Goal: Communication & Community: Answer question/provide support

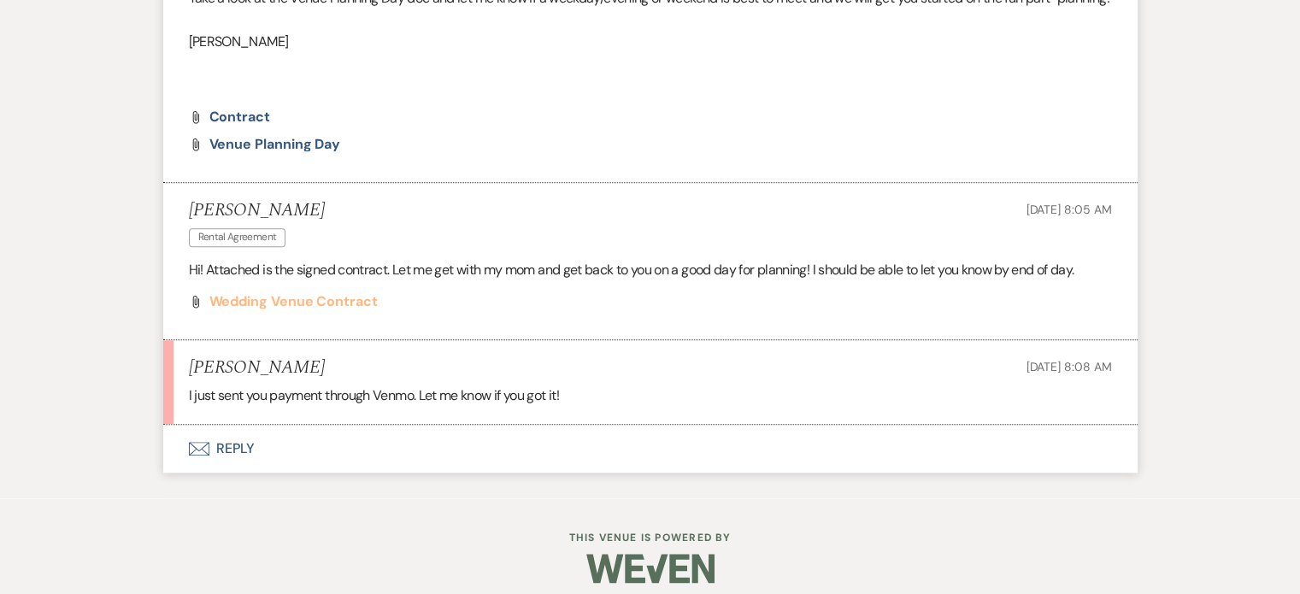
click at [310, 310] on span "Wedding Venue Contract" at bounding box center [293, 301] width 168 height 18
click at [201, 456] on icon "Envelope" at bounding box center [199, 449] width 21 height 14
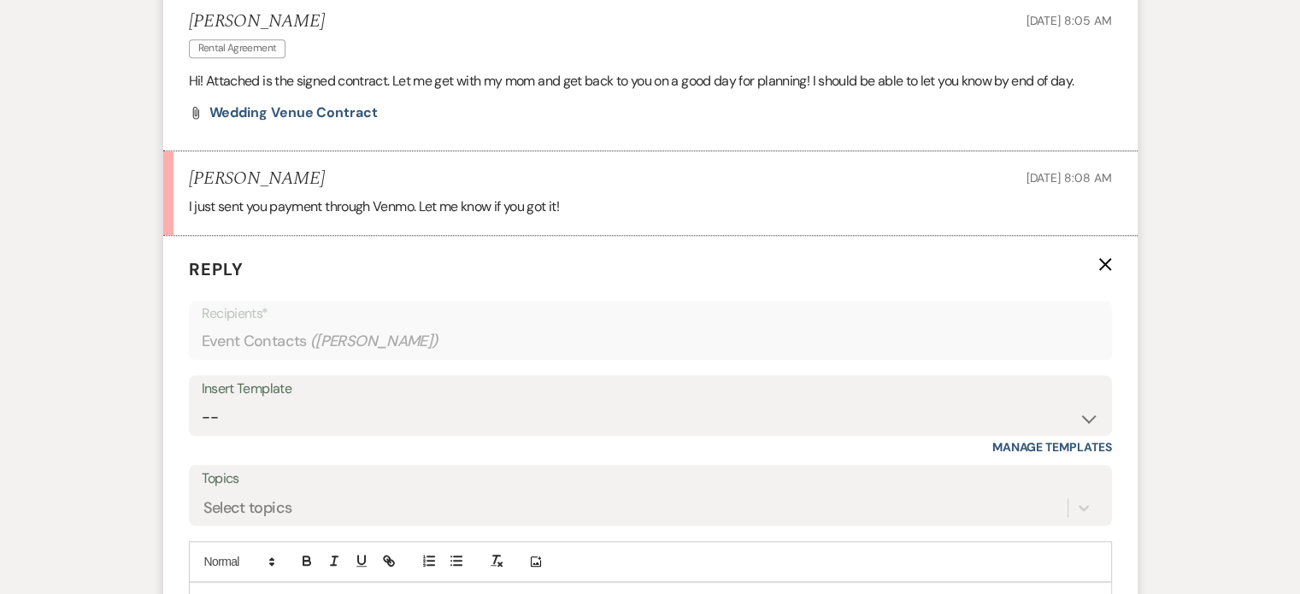
scroll to position [1756, 0]
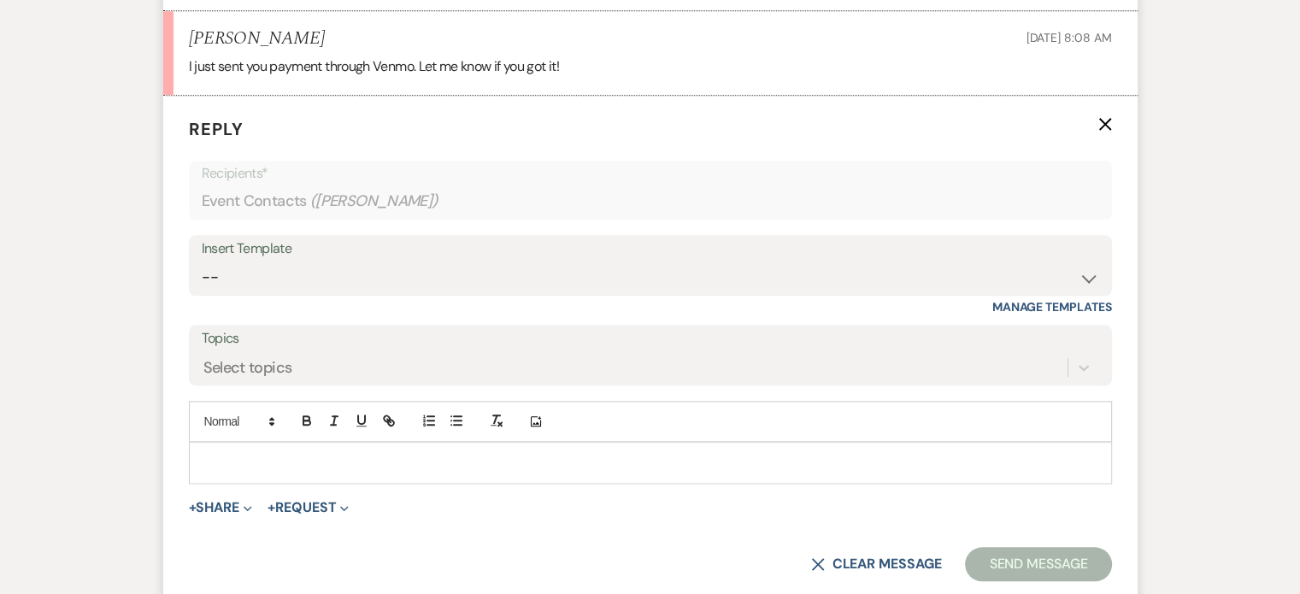
click at [201, 472] on div at bounding box center [650, 462] width 921 height 39
click at [203, 472] on p at bounding box center [651, 462] width 896 height 19
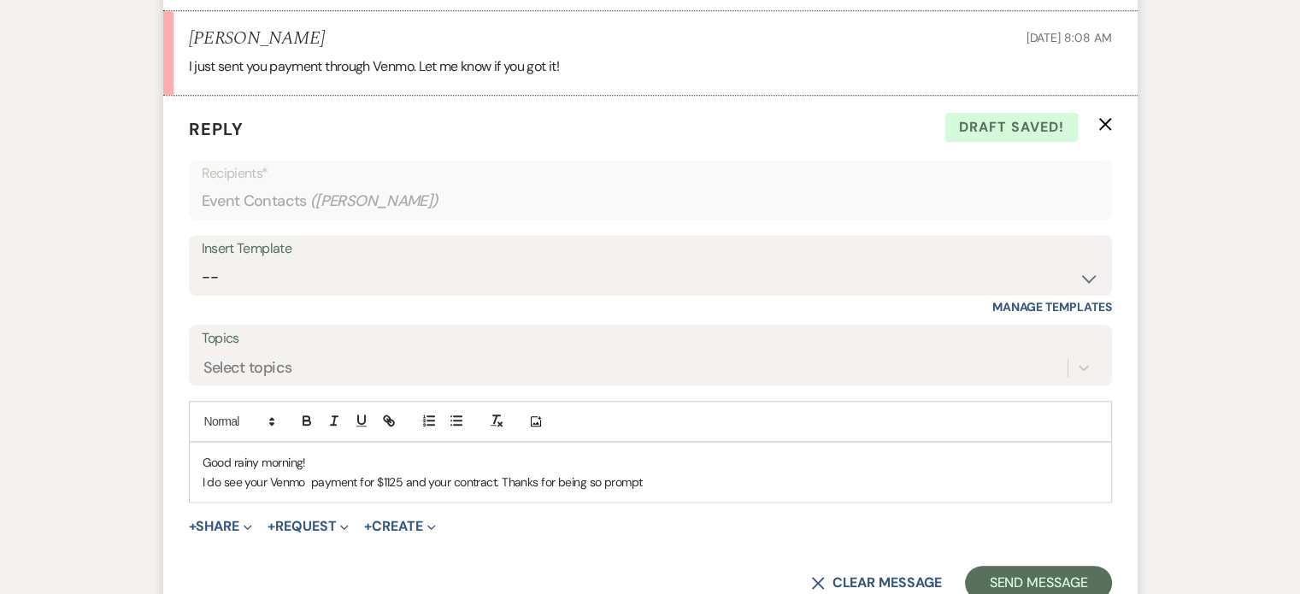
click at [503, 492] on p "I do see your Venmo payment for $1125 and your contract. Thanks for being so pr…" at bounding box center [651, 482] width 896 height 19
click at [645, 492] on p "I do see your Venmo payment for $1125 and your contract. (Thanks for being so p…" at bounding box center [651, 482] width 896 height 19
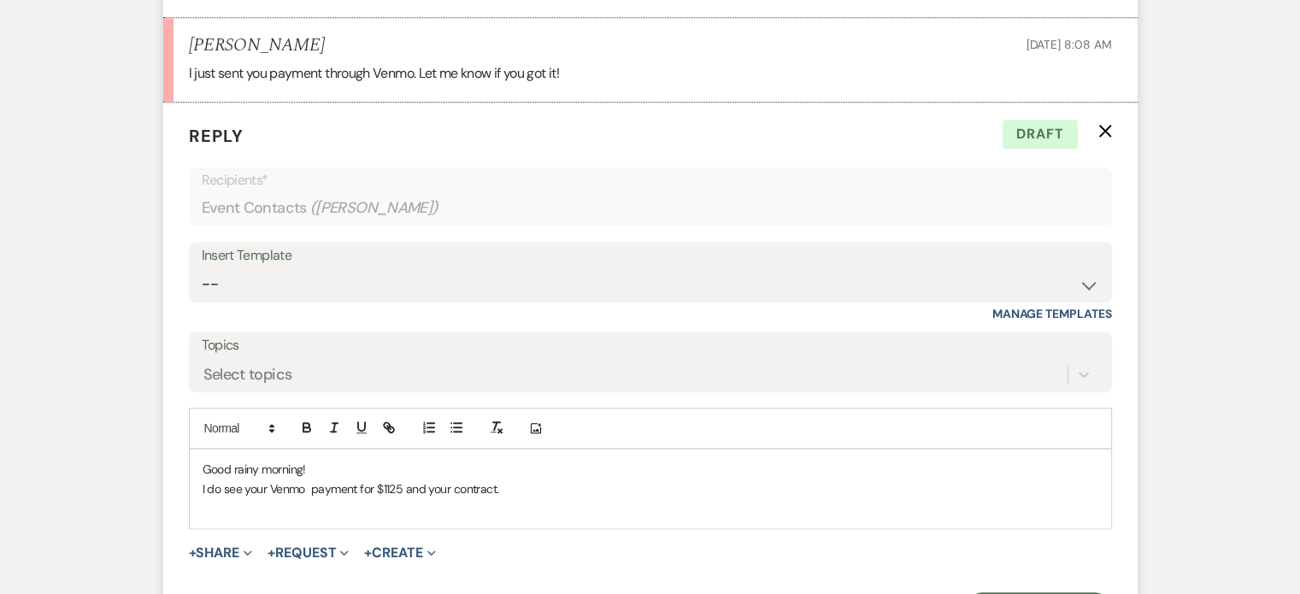
scroll to position [1751, 0]
click at [516, 477] on p "Good rainy morning!" at bounding box center [651, 467] width 896 height 19
click at [506, 497] on p "I do see your Venmo payment for $1125 and your contract." at bounding box center [651, 487] width 896 height 19
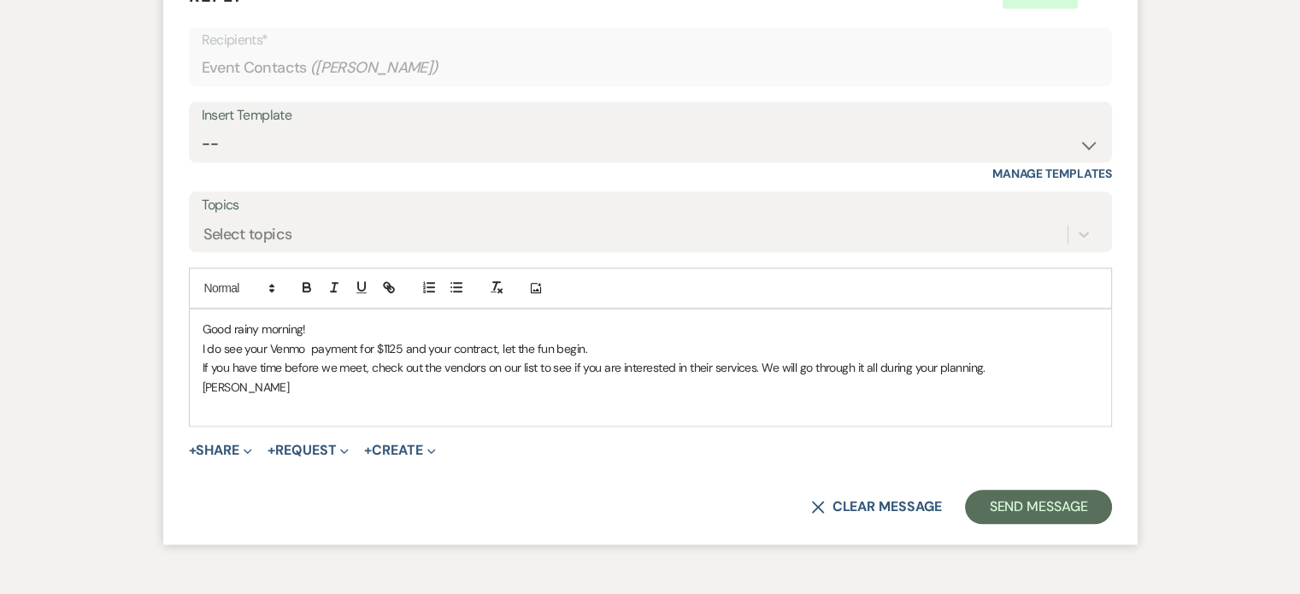
scroll to position [1891, 0]
click at [995, 519] on button "Send Message" at bounding box center [1038, 505] width 146 height 34
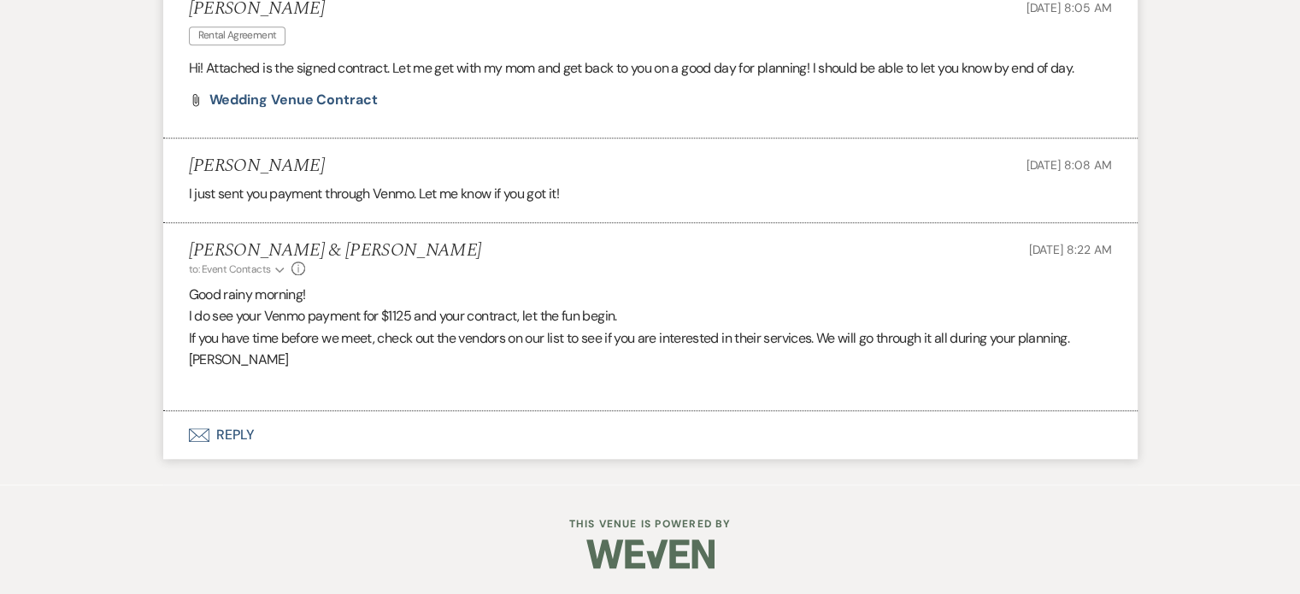
scroll to position [1648, 0]
